Goal: Information Seeking & Learning: Learn about a topic

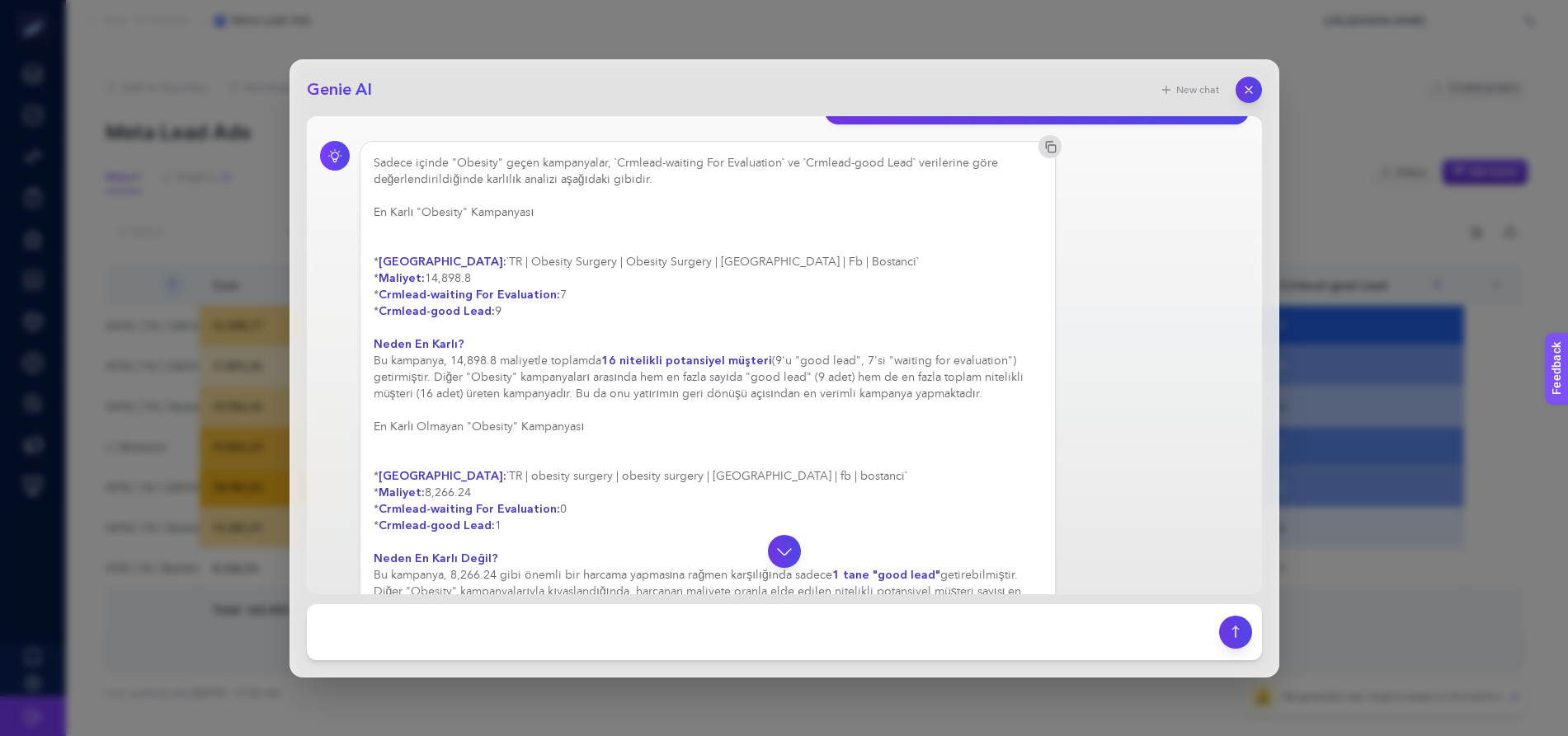
scroll to position [894, 0]
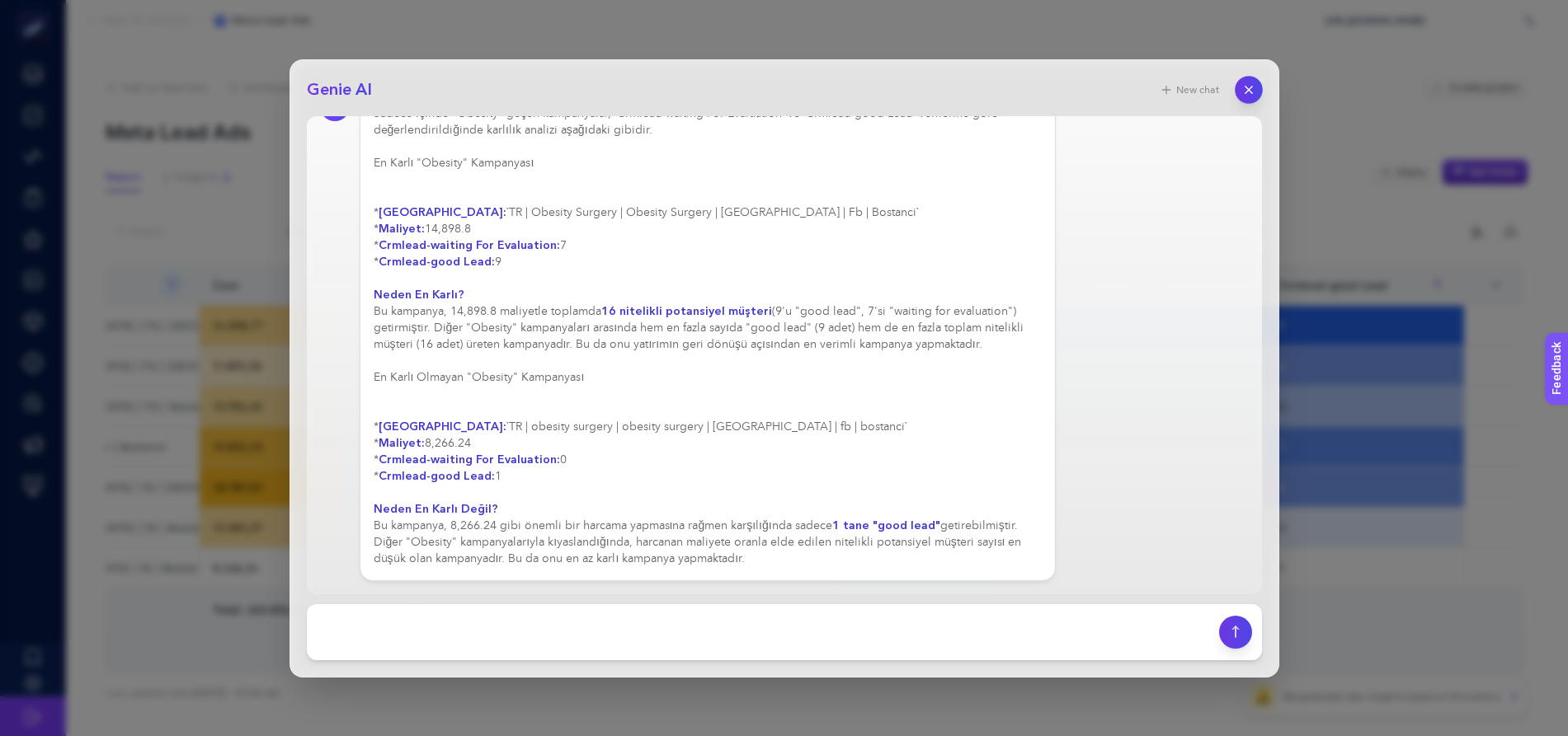
click at [1246, 83] on icon "button" at bounding box center [1248, 90] width 14 height 14
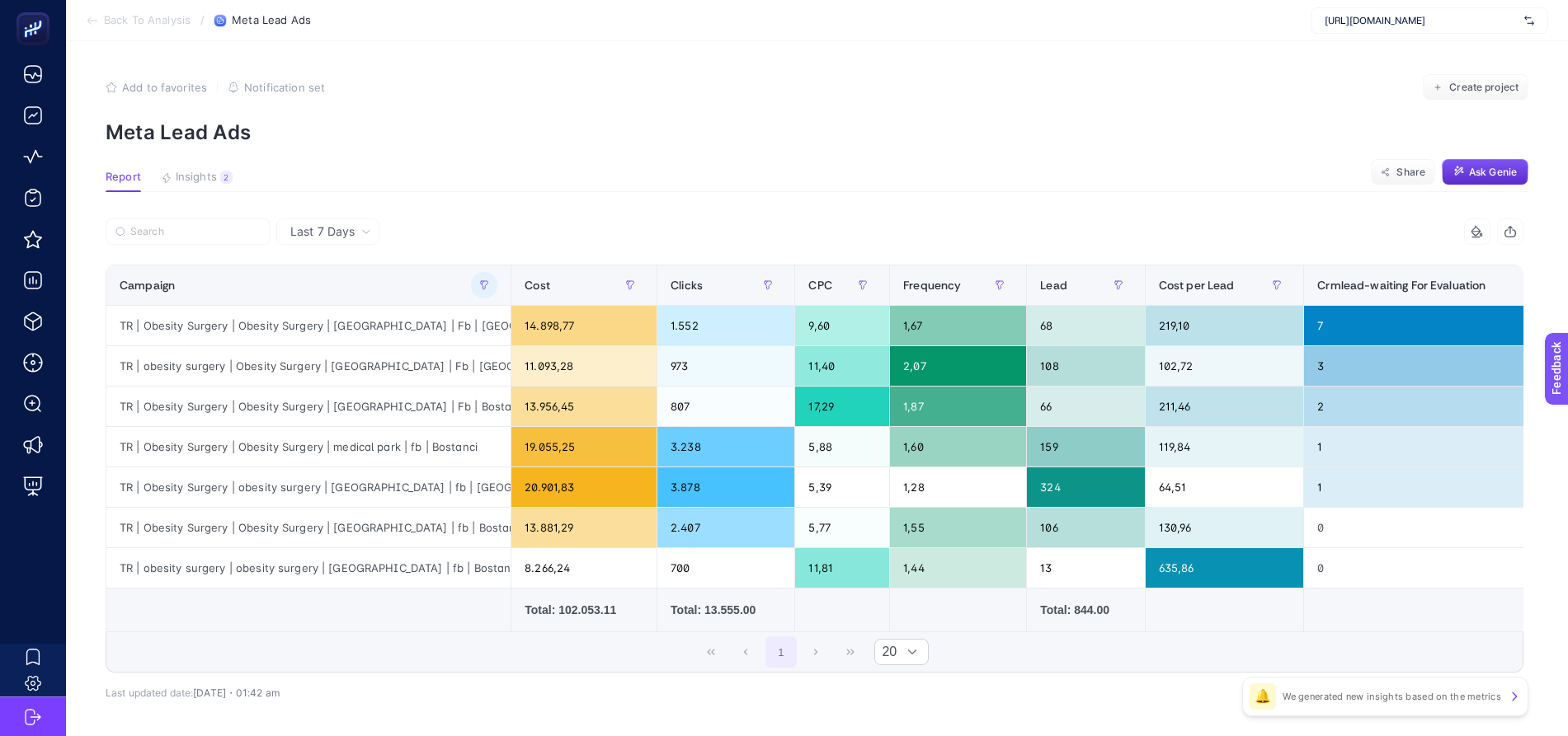
scroll to position [0, 311]
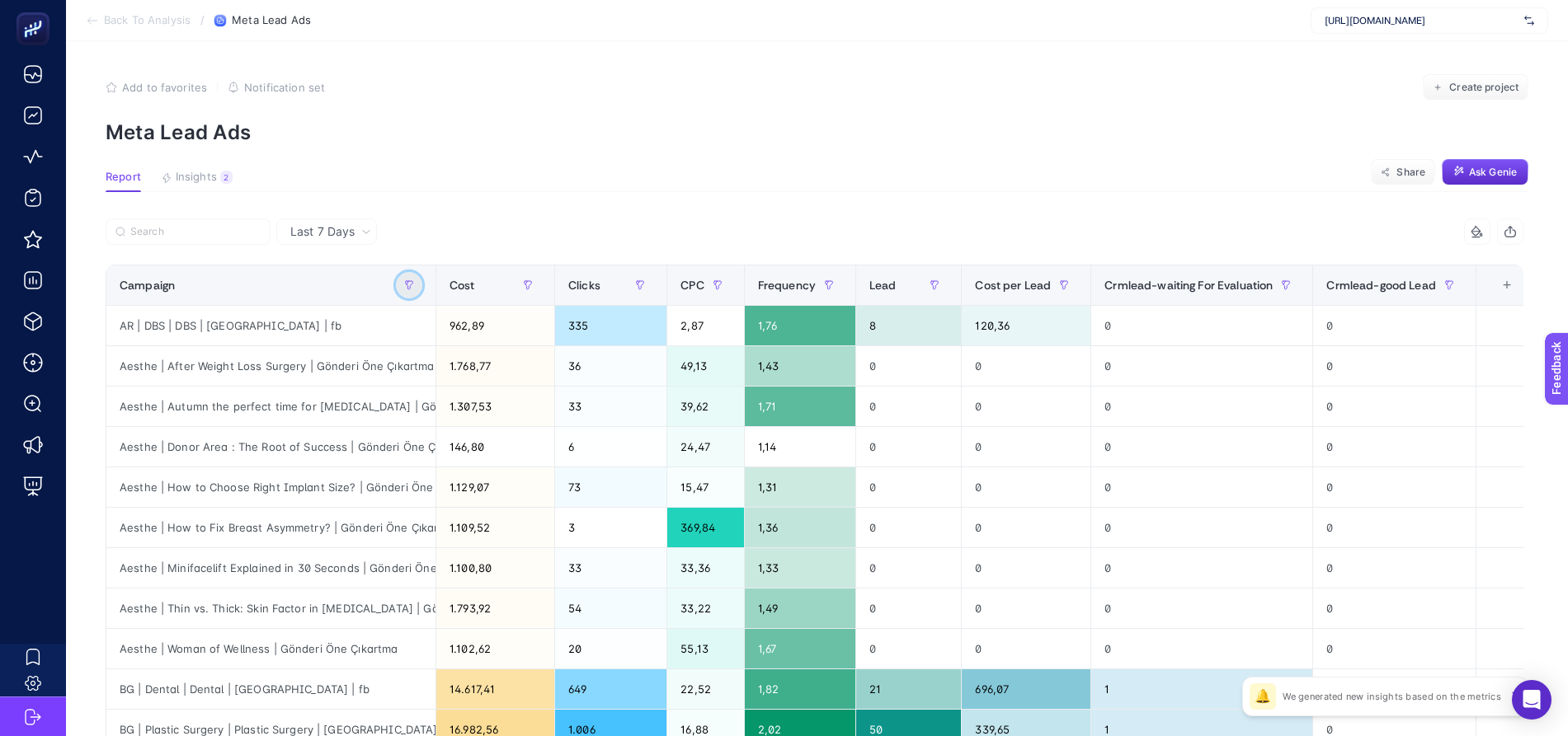
click at [414, 283] on icon "button" at bounding box center [409, 285] width 10 height 10
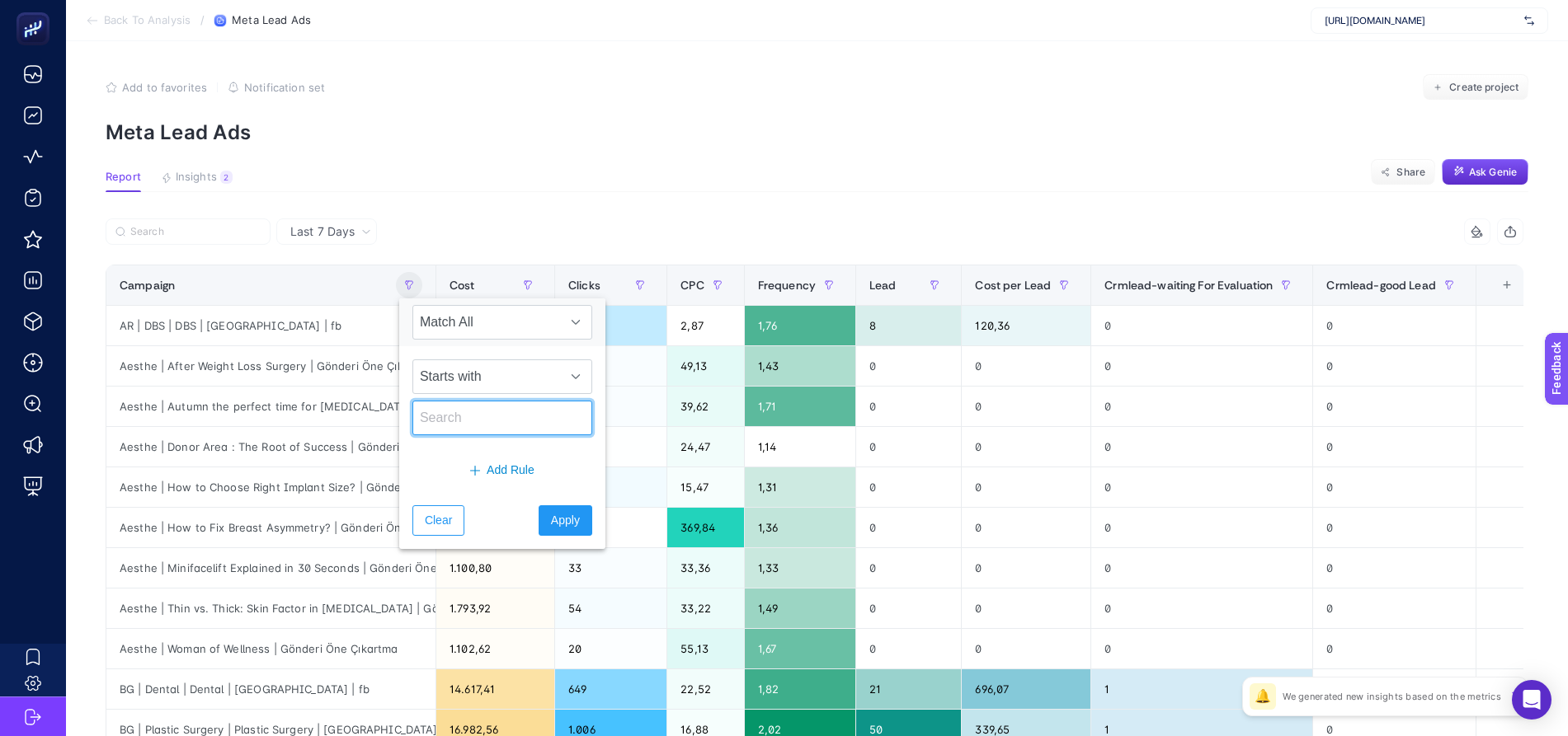
click at [453, 424] on input "text" at bounding box center [502, 418] width 180 height 35
click at [462, 385] on span "Starts with" at bounding box center [487, 377] width 146 height 33
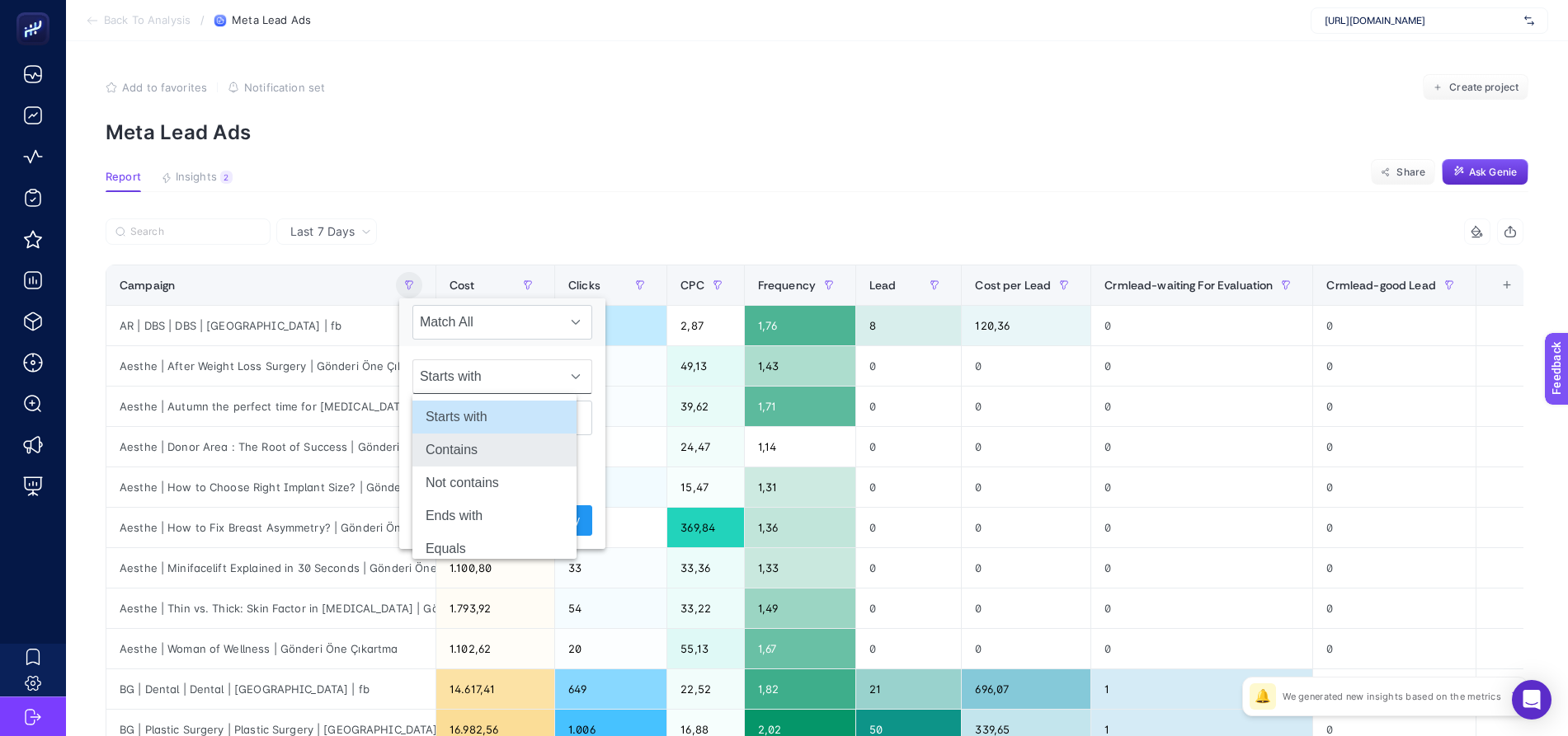
click at [467, 445] on li "Contains" at bounding box center [494, 450] width 164 height 33
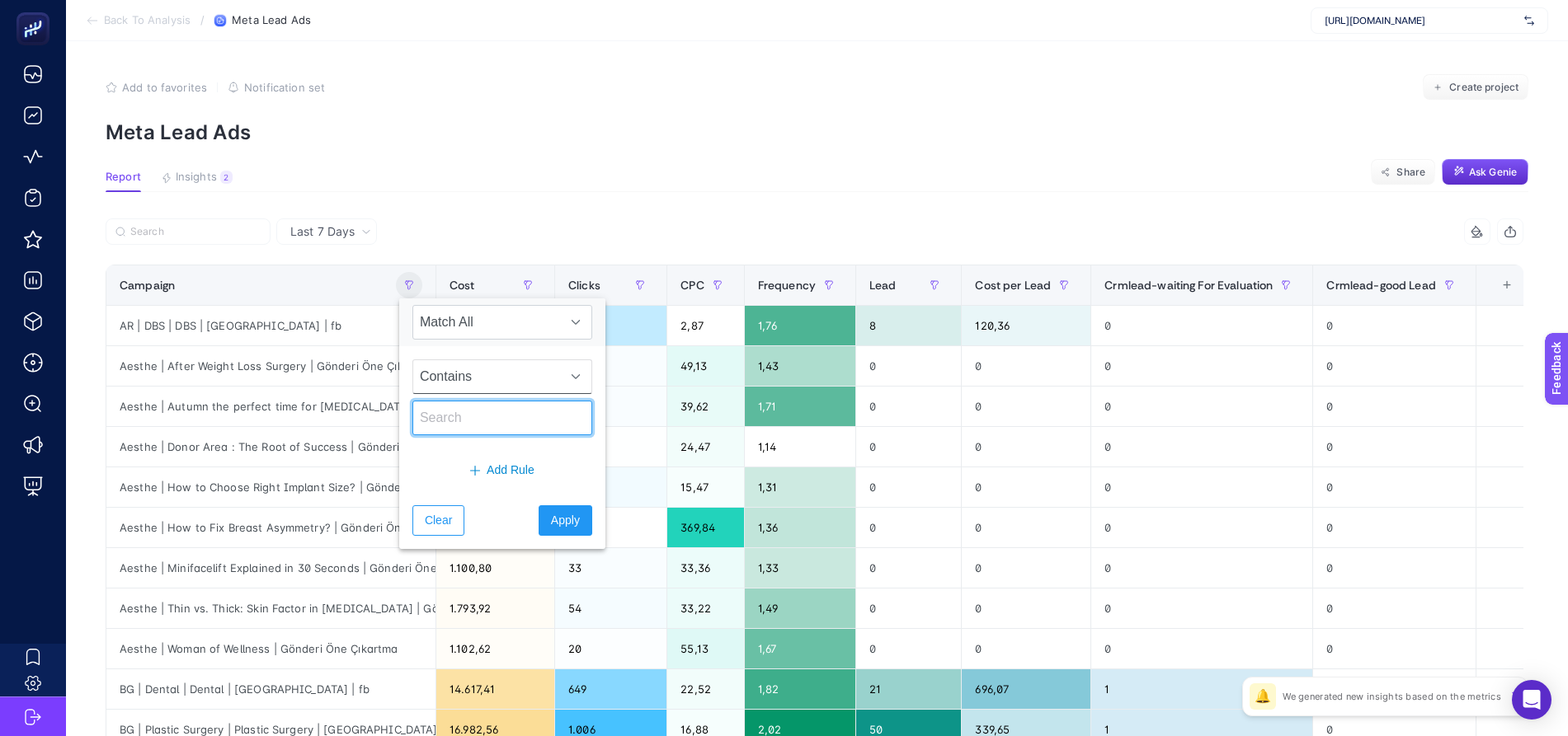
click at [469, 426] on input "text" at bounding box center [502, 418] width 180 height 35
type input "ps"
click at [551, 514] on span "Apply" at bounding box center [566, 520] width 29 height 17
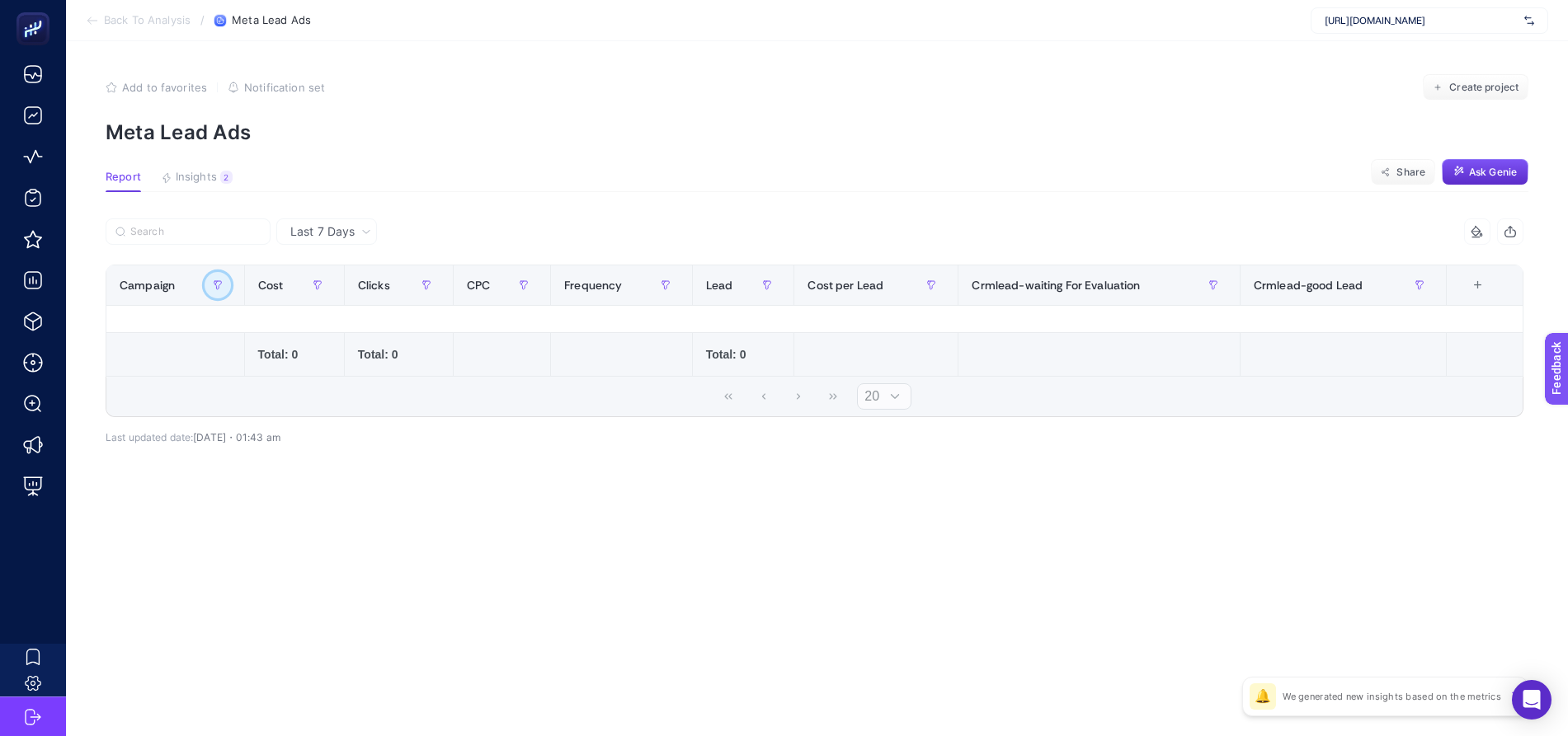
scroll to position [0, 0]
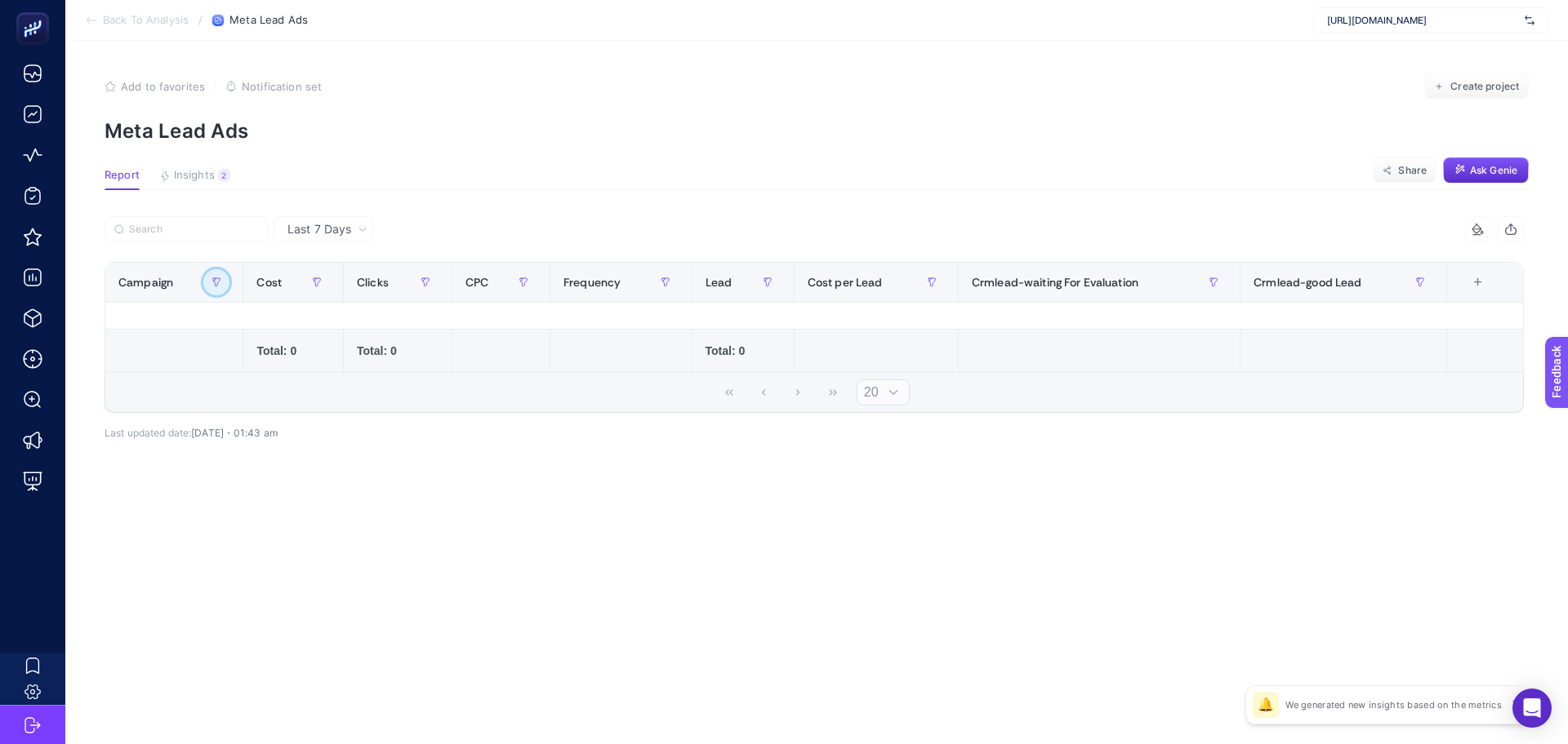
click at [218, 283] on icon "button" at bounding box center [217, 282] width 8 height 9
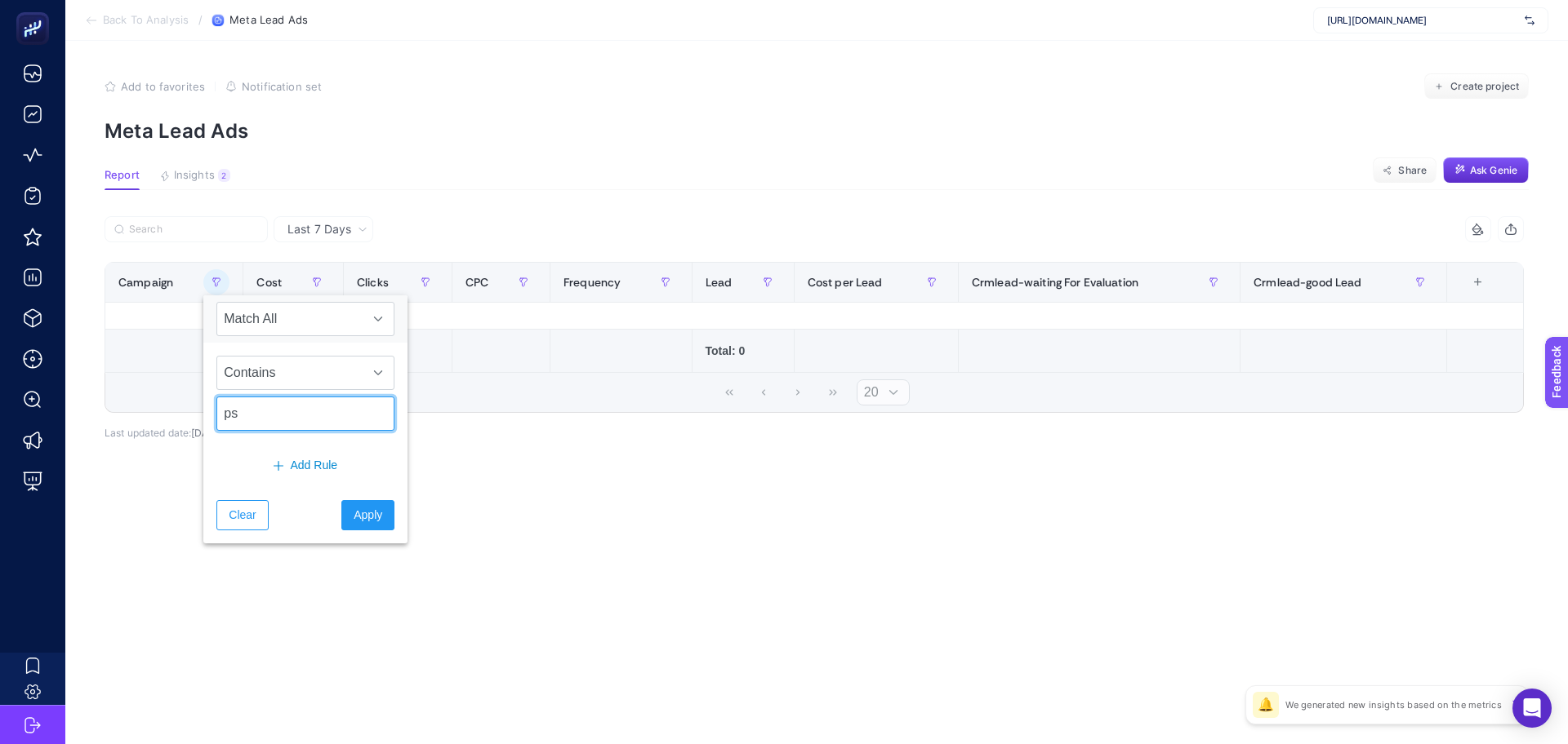
click at [325, 420] on input "ps" at bounding box center [305, 414] width 178 height 34
type input "plastic"
click at [354, 517] on span "Apply" at bounding box center [368, 515] width 29 height 17
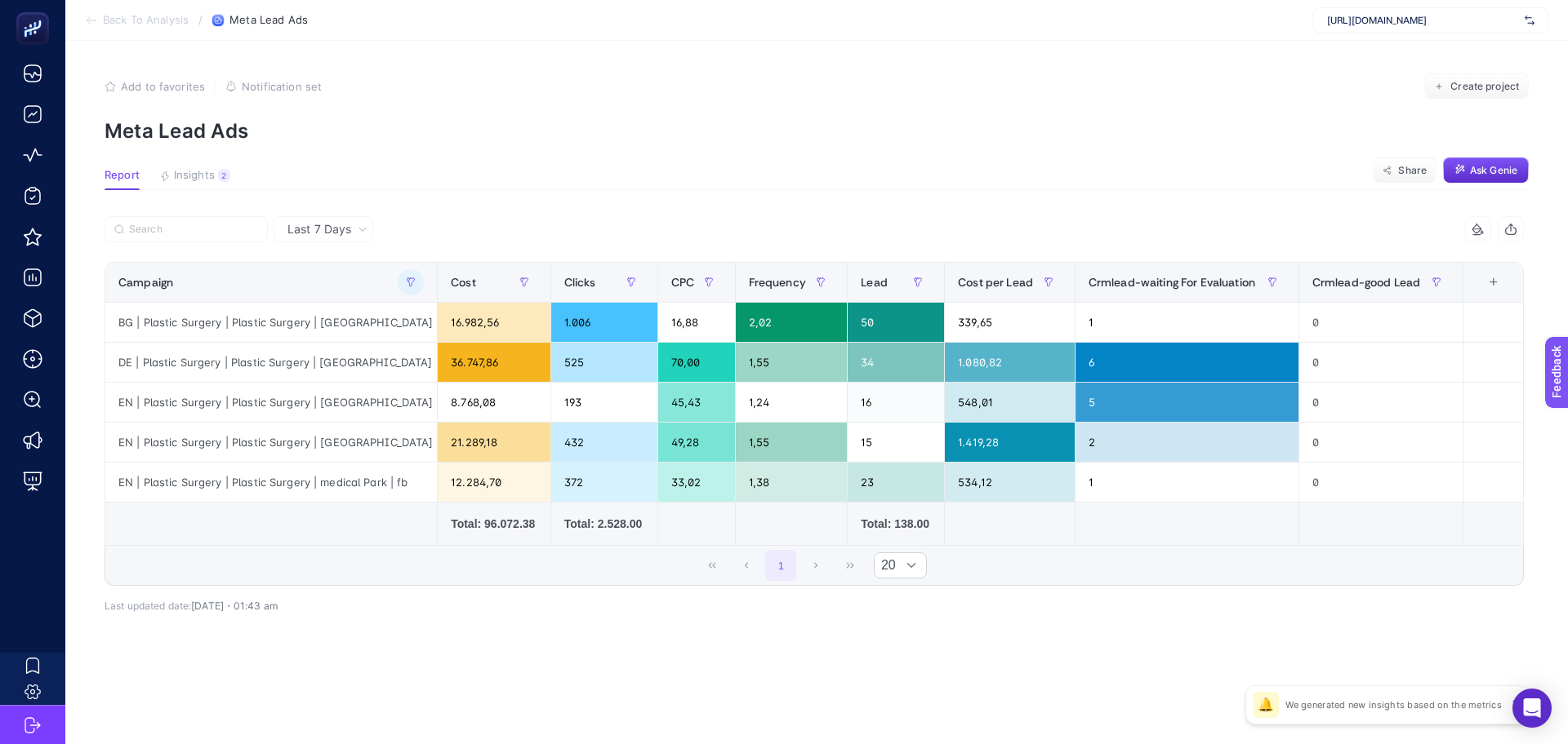
click at [1516, 225] on icon "button" at bounding box center [1511, 230] width 13 height 13
click at [324, 228] on span "Last 7 Days" at bounding box center [319, 229] width 64 height 16
click at [326, 295] on li "Last 30 Days" at bounding box center [324, 293] width 90 height 30
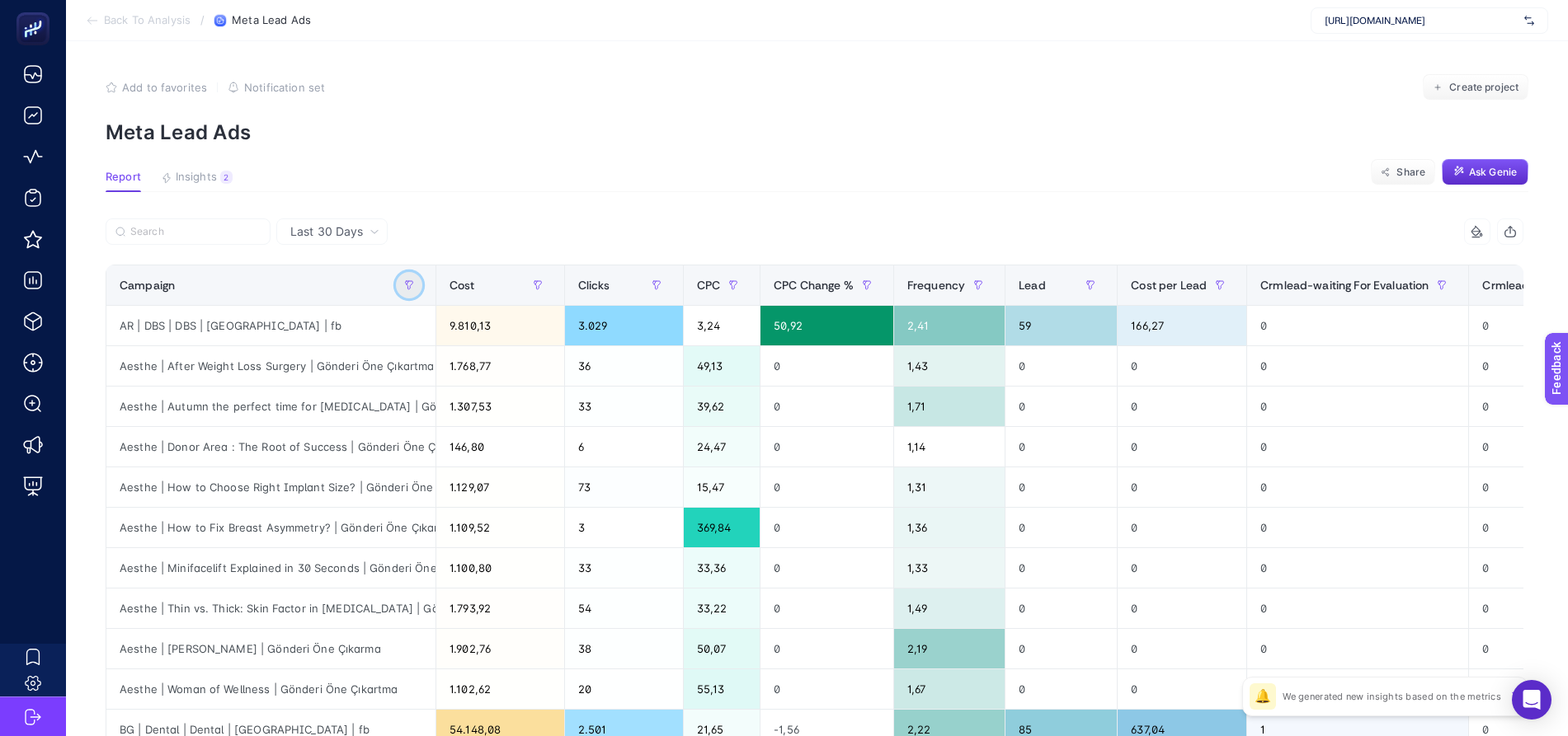
click at [412, 289] on icon "button" at bounding box center [409, 285] width 10 height 10
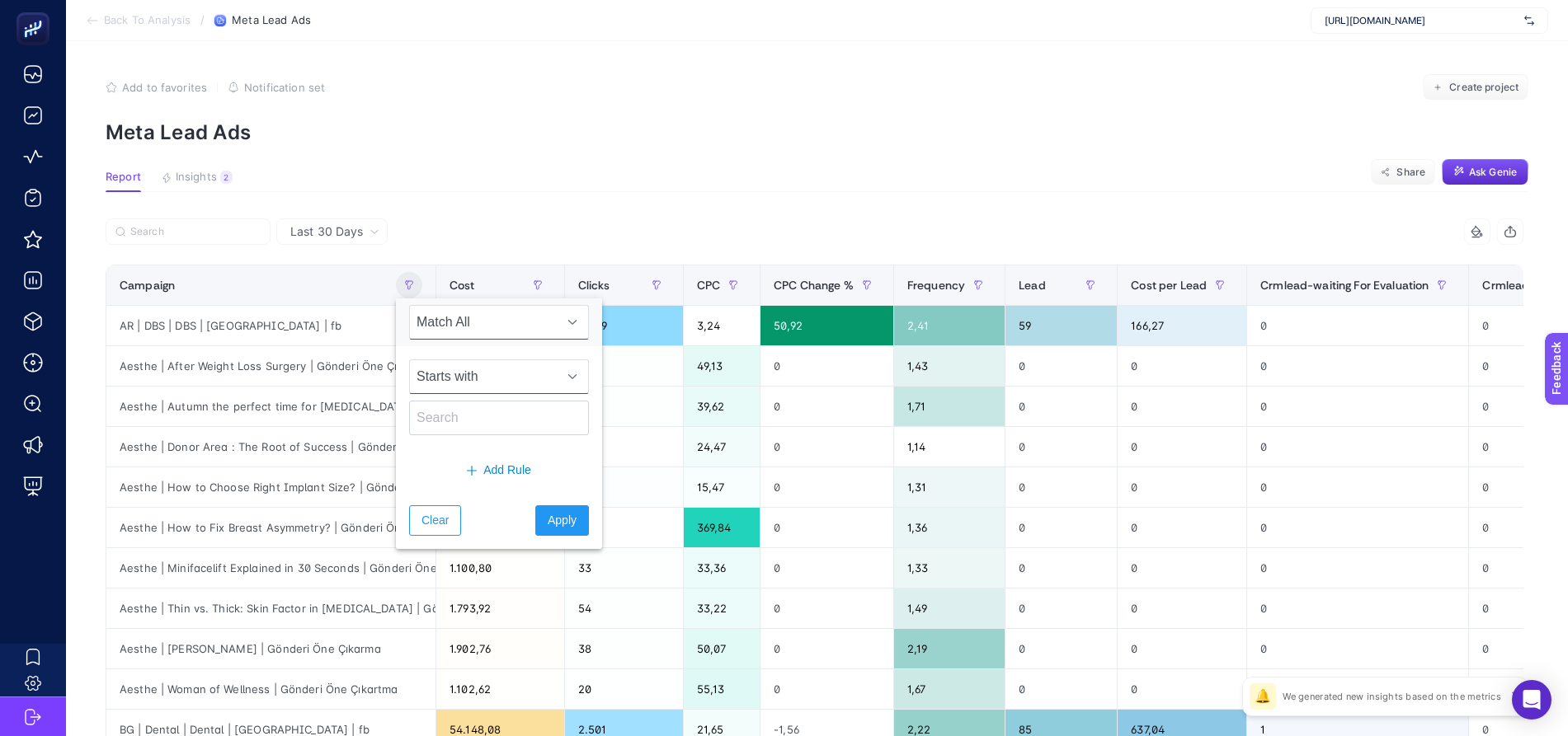
click at [478, 385] on span "Starts with" at bounding box center [483, 377] width 146 height 33
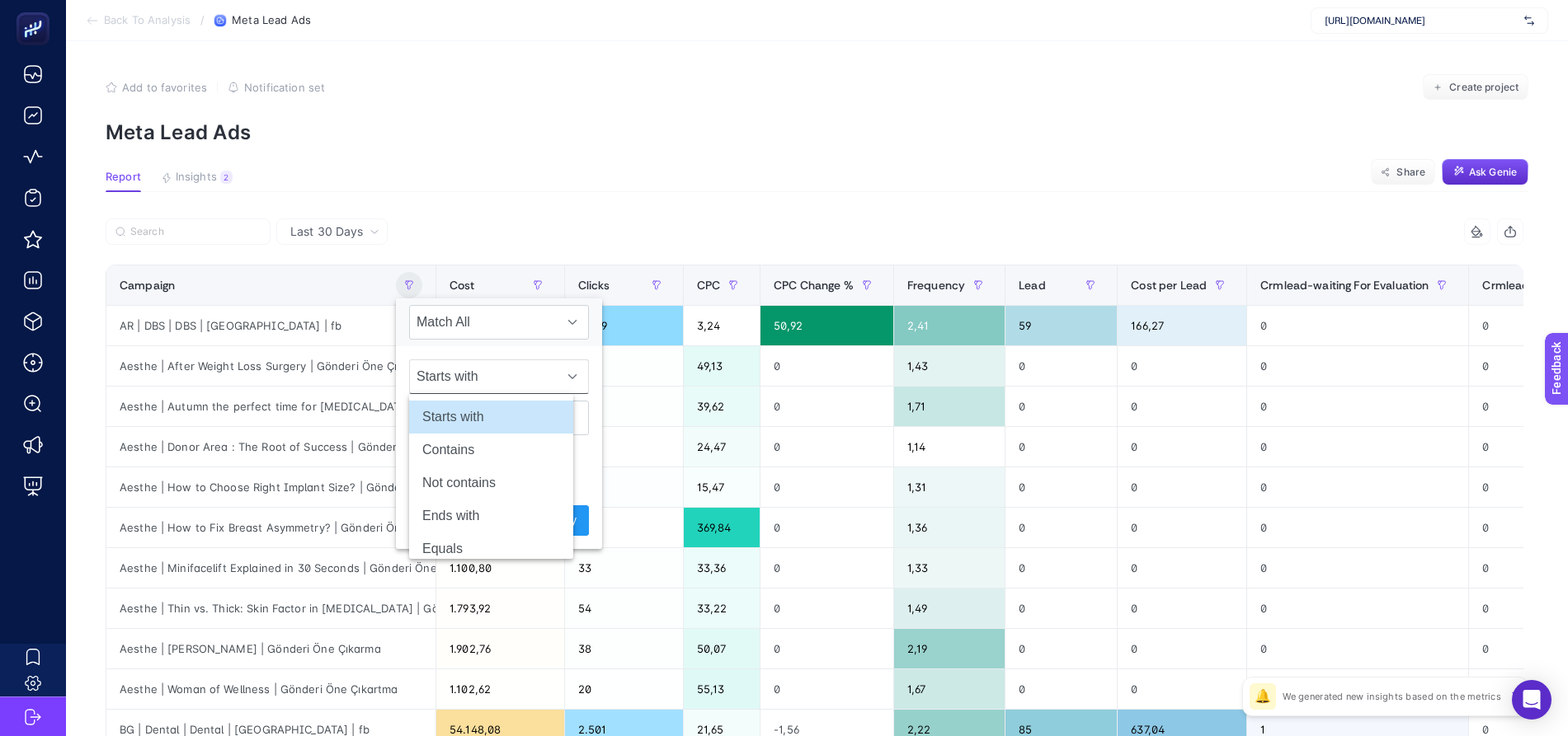
scroll to position [0, 11]
click at [466, 455] on li "Contains" at bounding box center [491, 450] width 164 height 33
click at [465, 409] on input "text" at bounding box center [498, 418] width 180 height 35
type input "plastic"
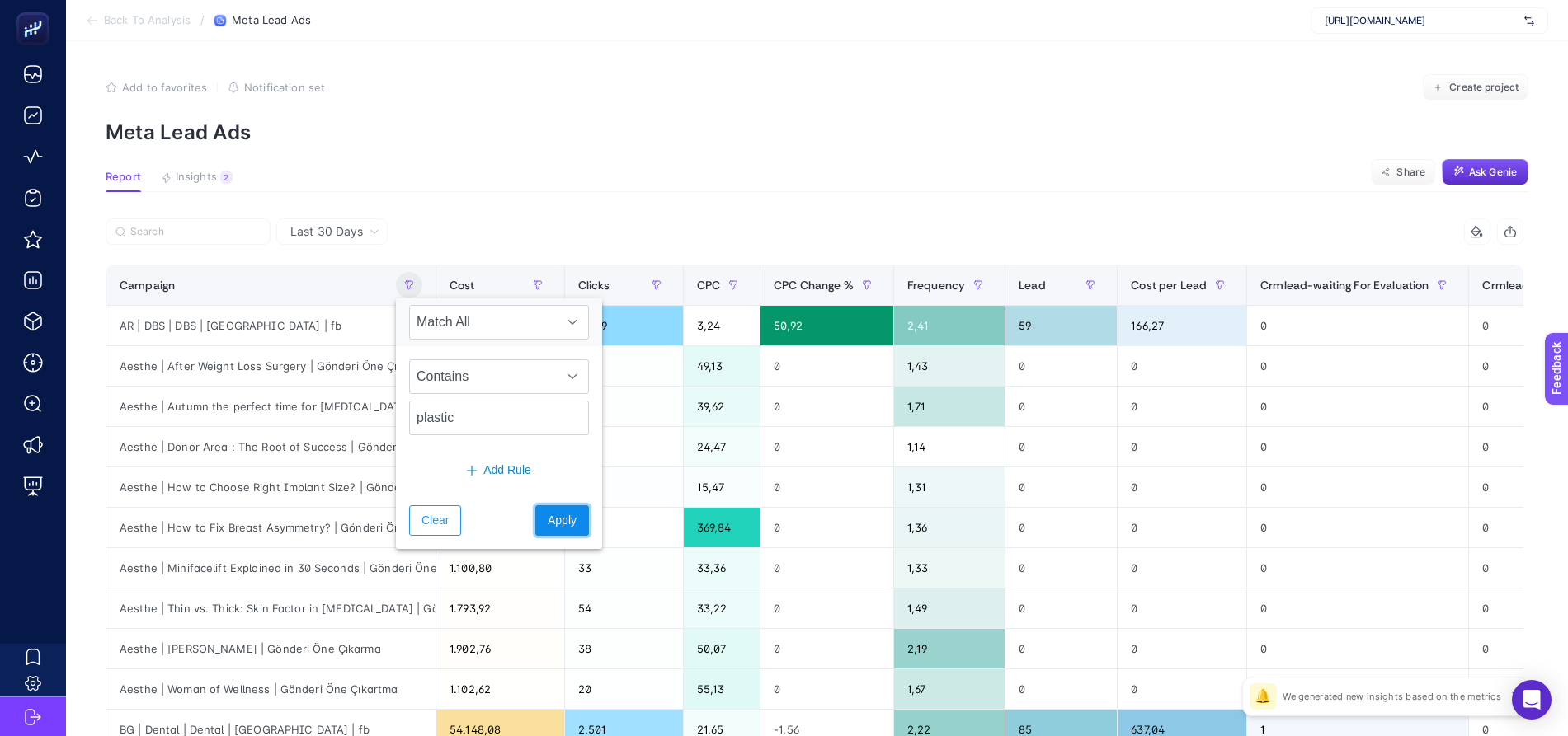
click at [547, 524] on span "Apply" at bounding box center [562, 520] width 29 height 17
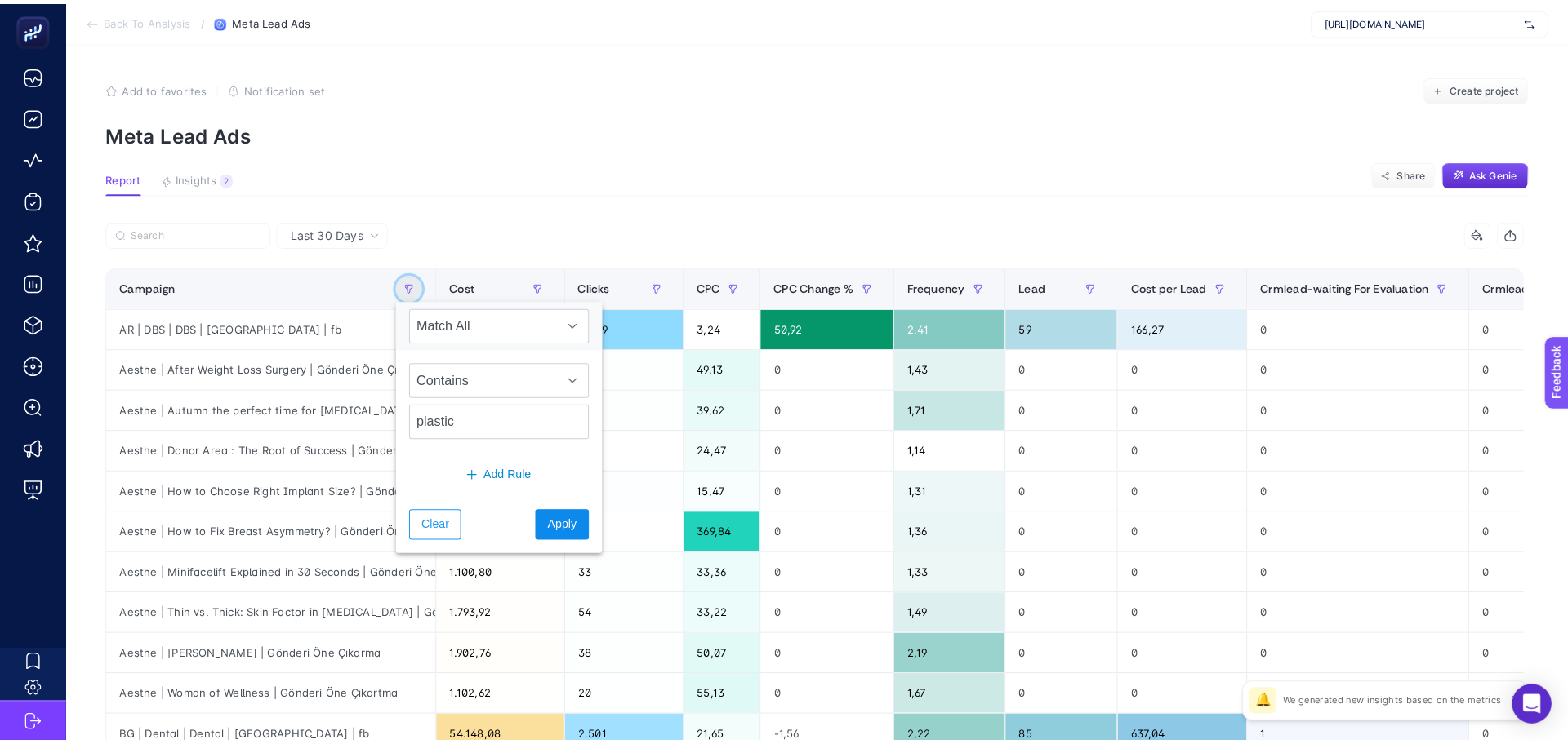
scroll to position [0, 0]
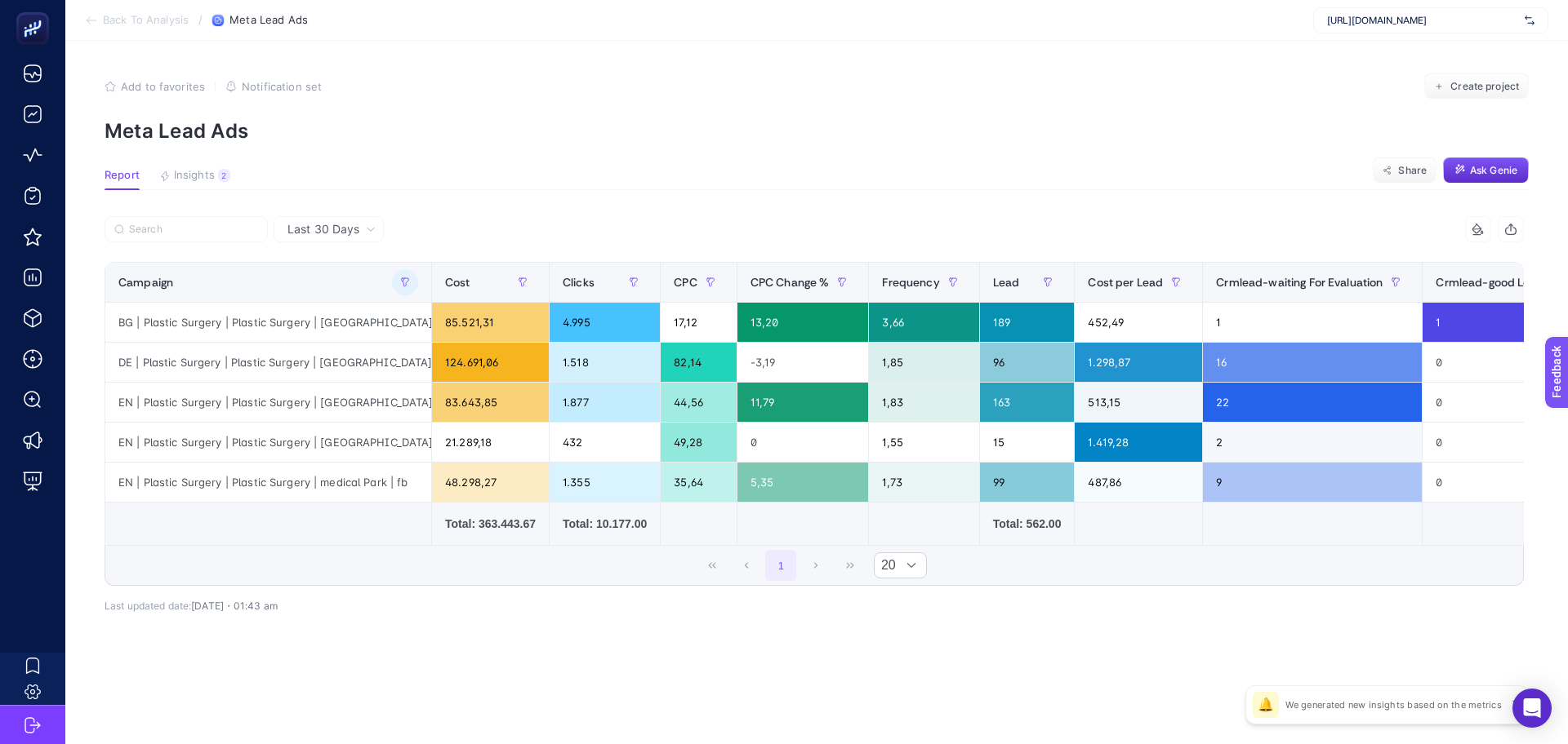
click at [1511, 234] on icon "button" at bounding box center [1511, 230] width 13 height 13
click at [406, 276] on button "button" at bounding box center [405, 281] width 26 height 26
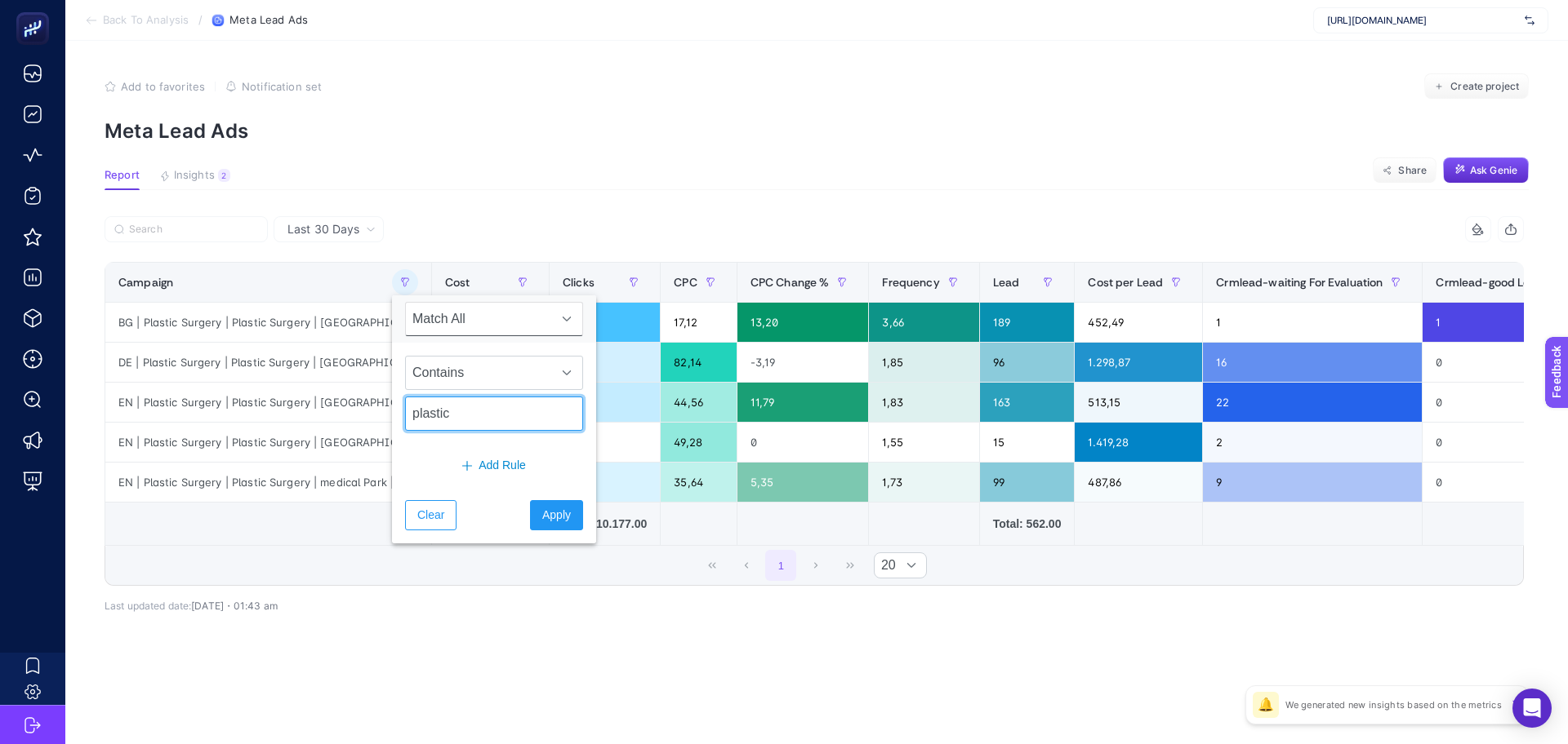
click at [445, 420] on input "plastic" at bounding box center [493, 414] width 178 height 34
click at [445, 419] on input "plastic" at bounding box center [493, 414] width 178 height 34
type input "bg"
click at [545, 511] on span "Apply" at bounding box center [556, 515] width 29 height 17
